Goal: Information Seeking & Learning: Learn about a topic

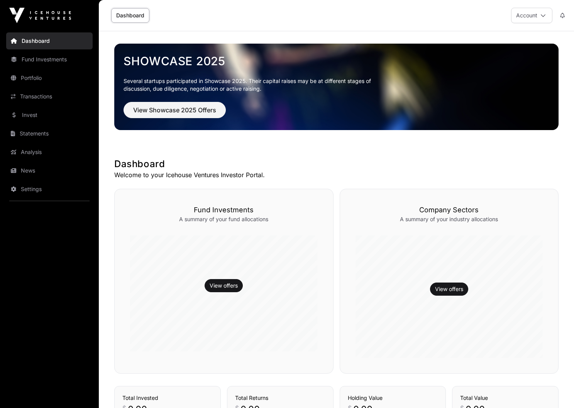
click at [46, 64] on link "Fund Investments" at bounding box center [49, 59] width 87 height 17
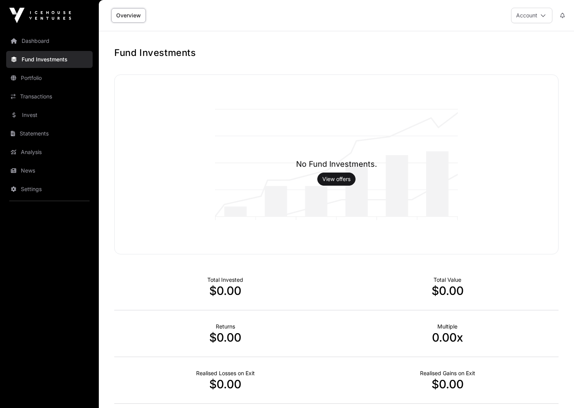
click at [37, 114] on link "Invest" at bounding box center [49, 115] width 87 height 17
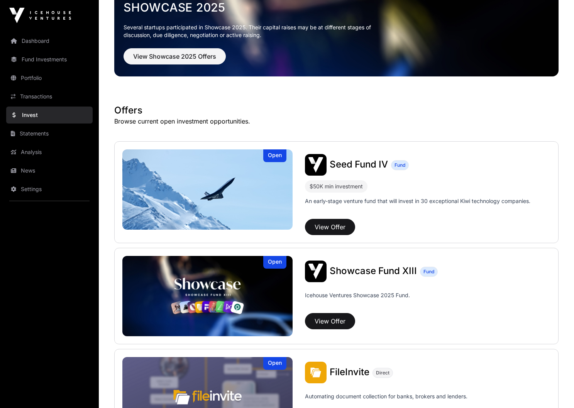
scroll to position [55, 0]
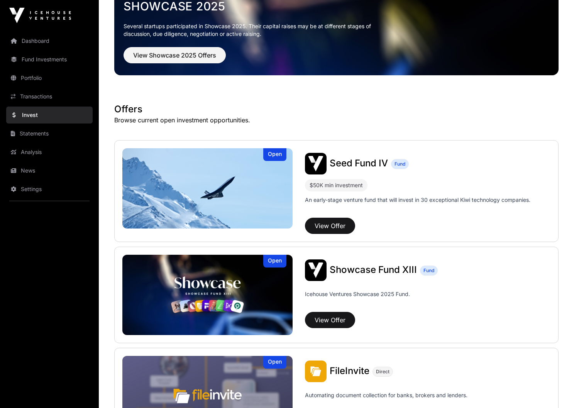
click at [275, 181] on img at bounding box center [207, 188] width 170 height 80
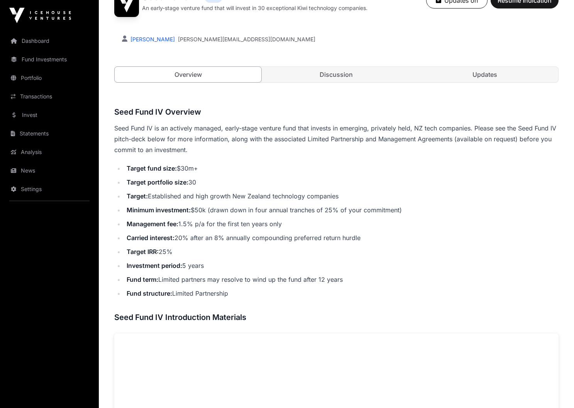
scroll to position [150, 0]
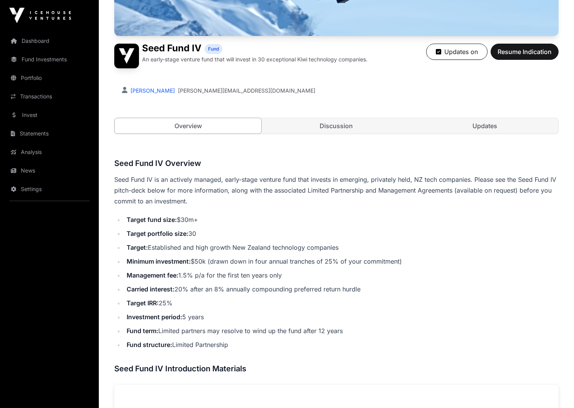
click at [479, 124] on link "Updates" at bounding box center [485, 125] width 147 height 15
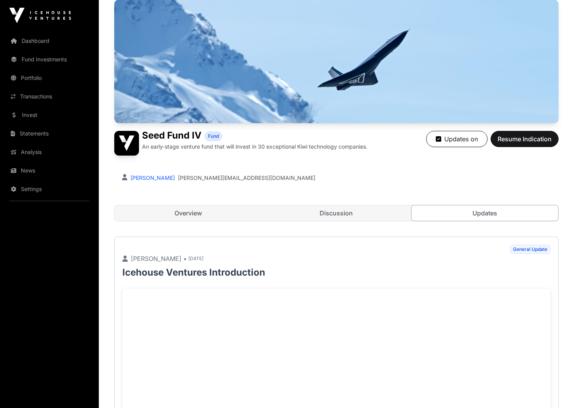
scroll to position [62, 0]
click at [348, 219] on link "Discussion" at bounding box center [336, 213] width 147 height 15
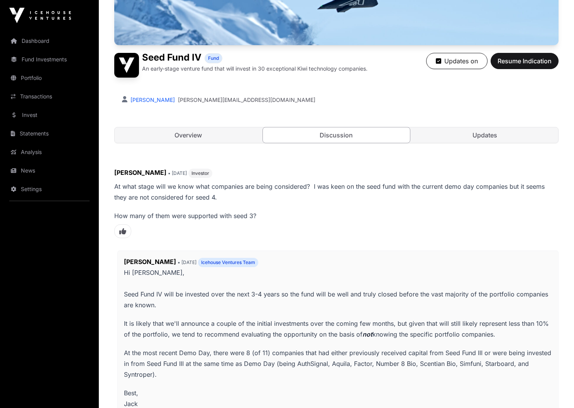
scroll to position [141, 0]
